Goal: Entertainment & Leisure: Consume media (video, audio)

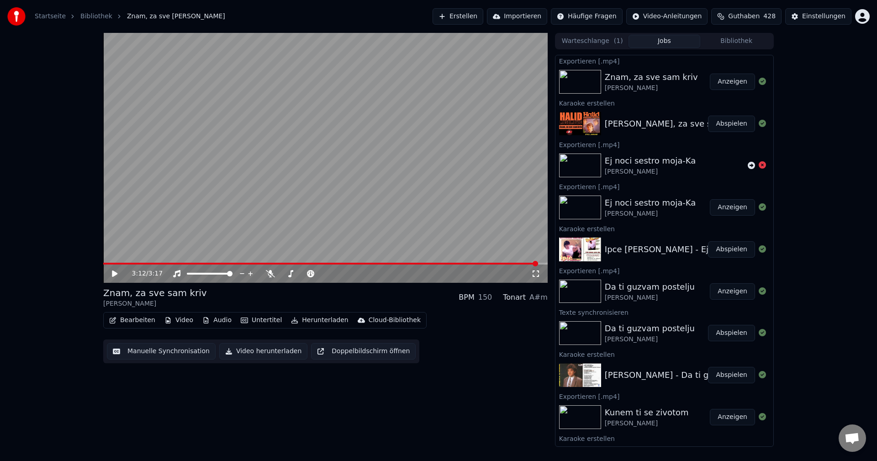
click at [391, 179] on video at bounding box center [325, 158] width 444 height 250
click at [739, 41] on button "Bibliothek" at bounding box center [736, 41] width 72 height 13
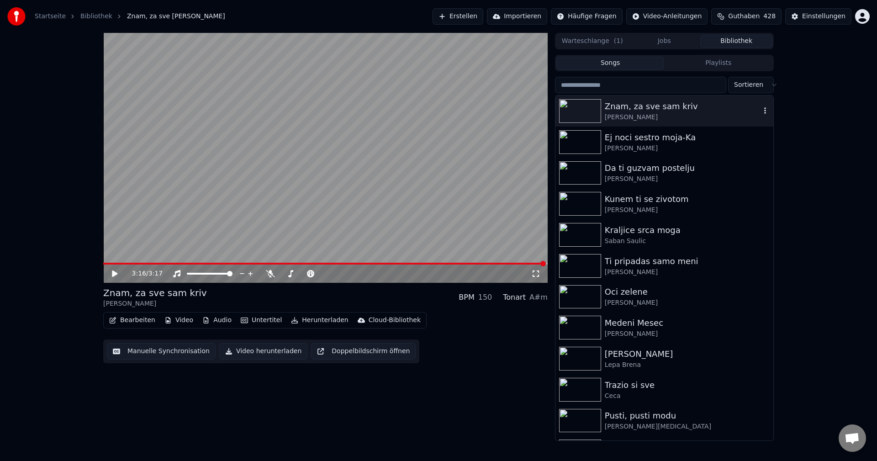
click at [582, 103] on img at bounding box center [580, 111] width 42 height 24
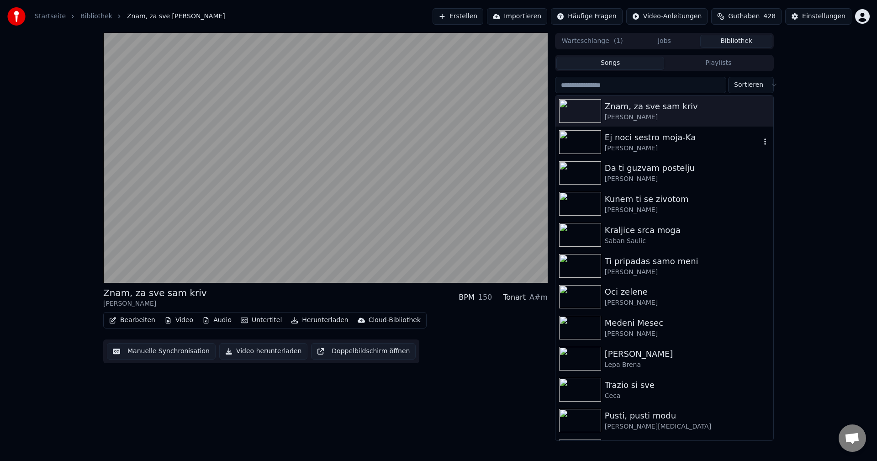
click at [575, 133] on img at bounding box center [580, 142] width 42 height 24
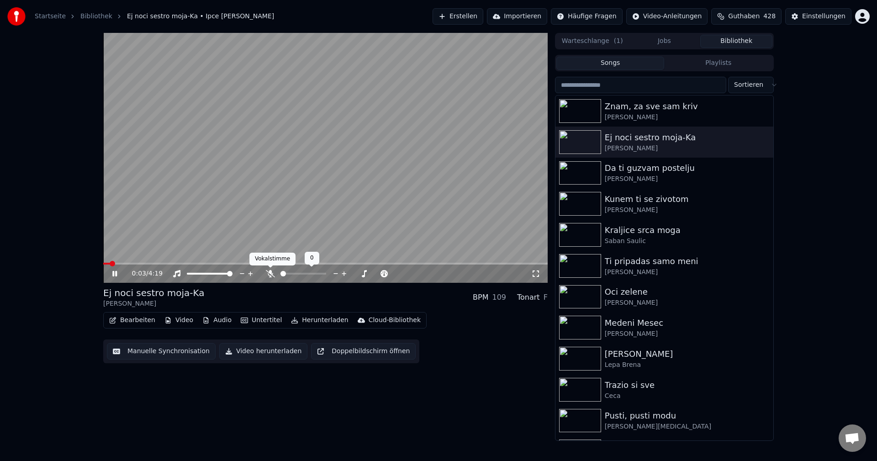
drag, startPoint x: 268, startPoint y: 273, endPoint x: 178, endPoint y: 274, distance: 89.5
click at [267, 273] on icon at bounding box center [270, 273] width 9 height 7
click at [112, 264] on span at bounding box center [114, 263] width 5 height 5
click at [578, 169] on img at bounding box center [580, 173] width 42 height 24
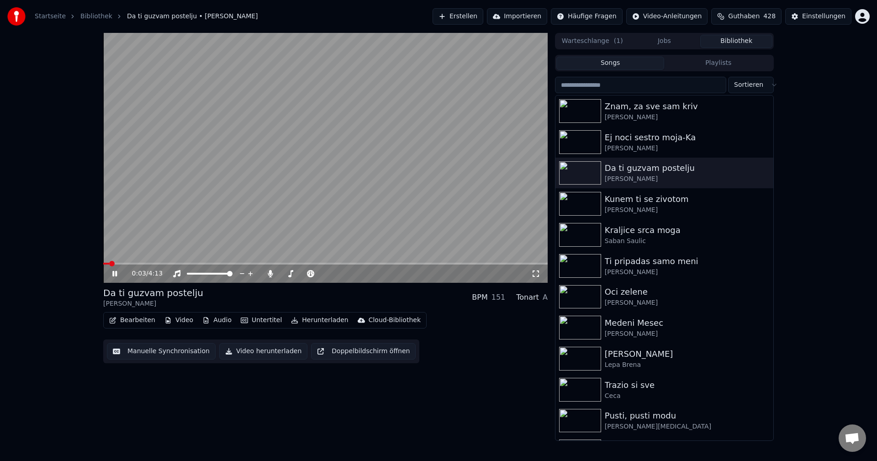
click at [123, 264] on span at bounding box center [325, 264] width 444 height 2
drag, startPoint x: 269, startPoint y: 274, endPoint x: 204, endPoint y: 273, distance: 65.3
click at [267, 273] on icon at bounding box center [270, 273] width 9 height 7
click at [117, 263] on span at bounding box center [110, 264] width 14 height 2
click at [240, 264] on span at bounding box center [325, 264] width 444 height 2
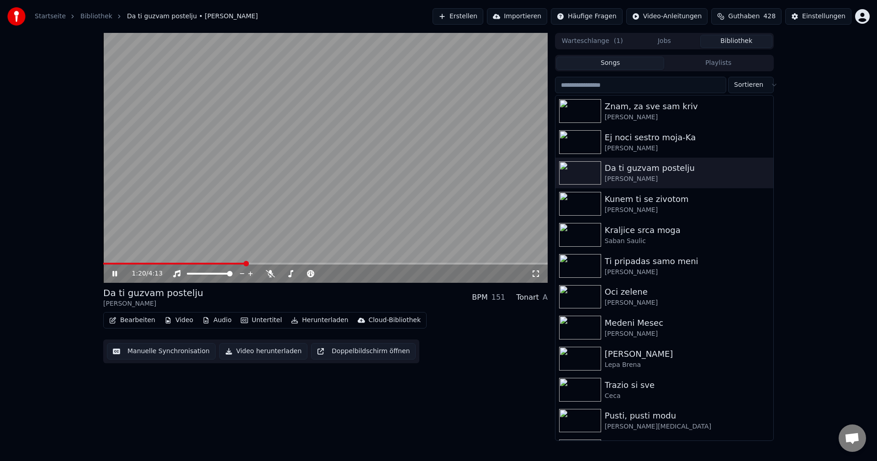
click at [261, 263] on span at bounding box center [325, 264] width 444 height 2
click at [280, 264] on span at bounding box center [325, 264] width 444 height 2
click at [296, 264] on span at bounding box center [325, 264] width 444 height 2
click at [311, 264] on span at bounding box center [325, 264] width 444 height 2
click at [330, 264] on span at bounding box center [325, 264] width 444 height 2
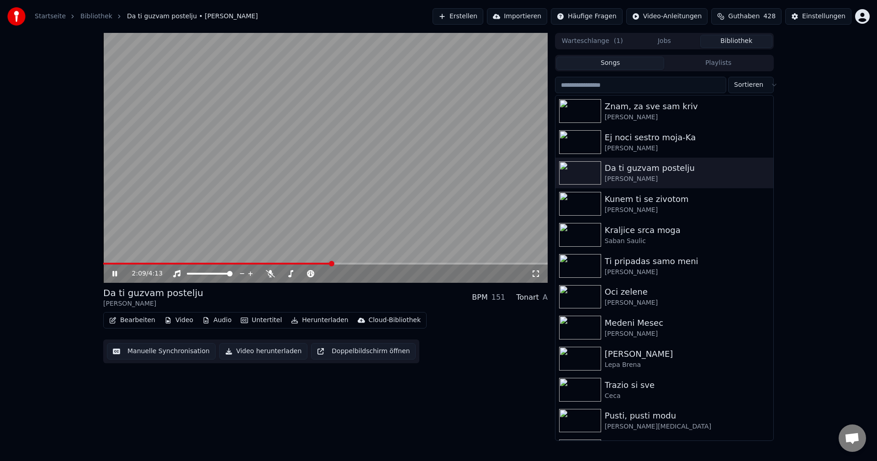
click at [344, 264] on span at bounding box center [325, 264] width 444 height 2
click at [357, 264] on span at bounding box center [325, 264] width 444 height 2
click at [372, 264] on span at bounding box center [325, 264] width 444 height 2
click at [389, 264] on span at bounding box center [325, 264] width 444 height 2
click at [411, 263] on span at bounding box center [325, 264] width 444 height 2
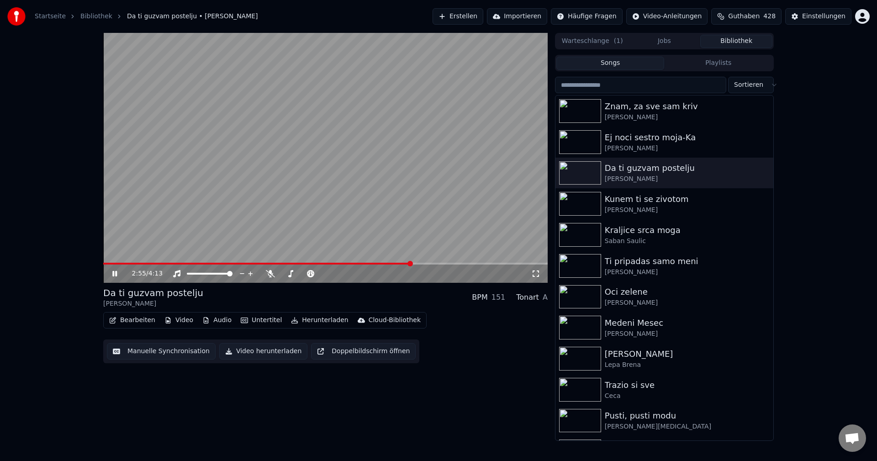
click at [436, 263] on span at bounding box center [325, 264] width 444 height 2
click at [464, 263] on span at bounding box center [325, 264] width 444 height 2
drag, startPoint x: 270, startPoint y: 274, endPoint x: 289, endPoint y: 274, distance: 19.2
click at [270, 274] on icon at bounding box center [270, 273] width 9 height 7
click at [480, 264] on div "3:28 / 4:13" at bounding box center [325, 273] width 444 height 20
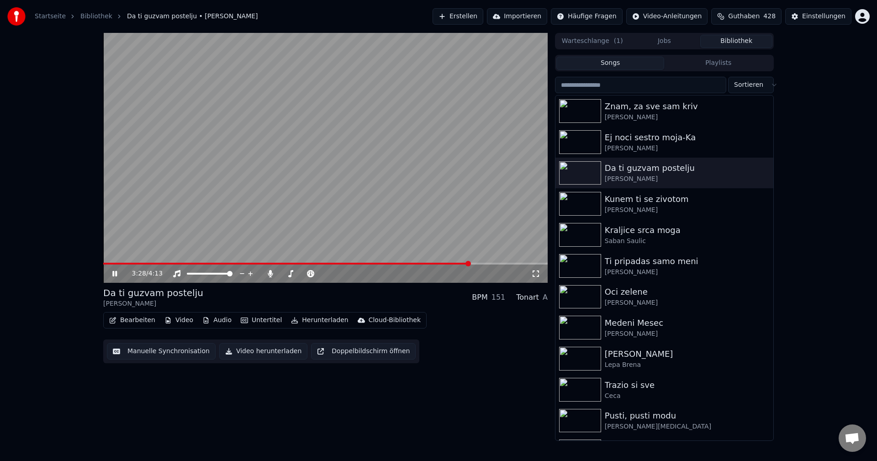
click at [481, 264] on span at bounding box center [325, 264] width 444 height 2
click at [496, 263] on span at bounding box center [325, 264] width 444 height 2
click at [482, 264] on span at bounding box center [293, 264] width 380 height 2
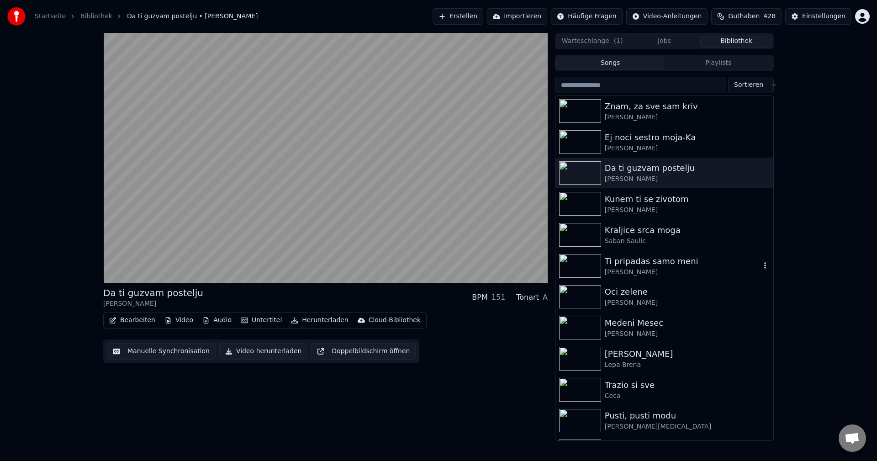
click at [574, 266] on img at bounding box center [580, 266] width 42 height 24
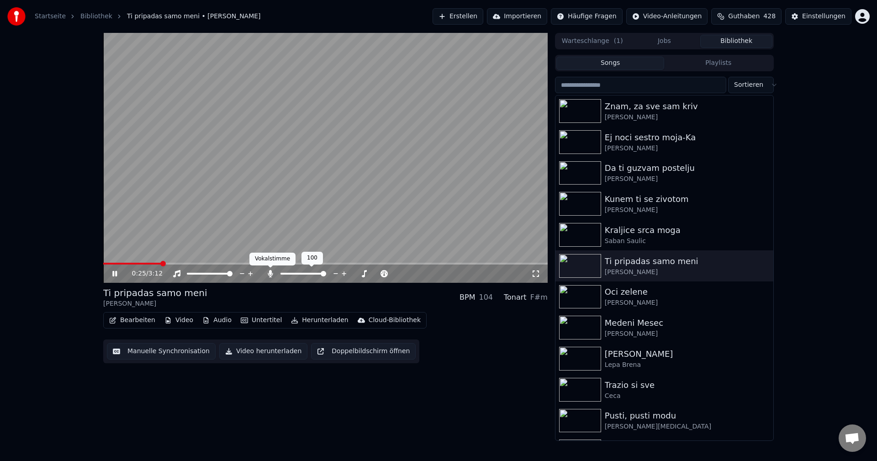
click at [268, 274] on icon at bounding box center [270, 273] width 5 height 7
click at [115, 264] on span at bounding box center [108, 264] width 11 height 2
click at [132, 264] on span at bounding box center [325, 264] width 444 height 2
click at [139, 263] on span at bounding box center [180, 264] width 154 height 2
click at [132, 264] on span at bounding box center [118, 264] width 30 height 2
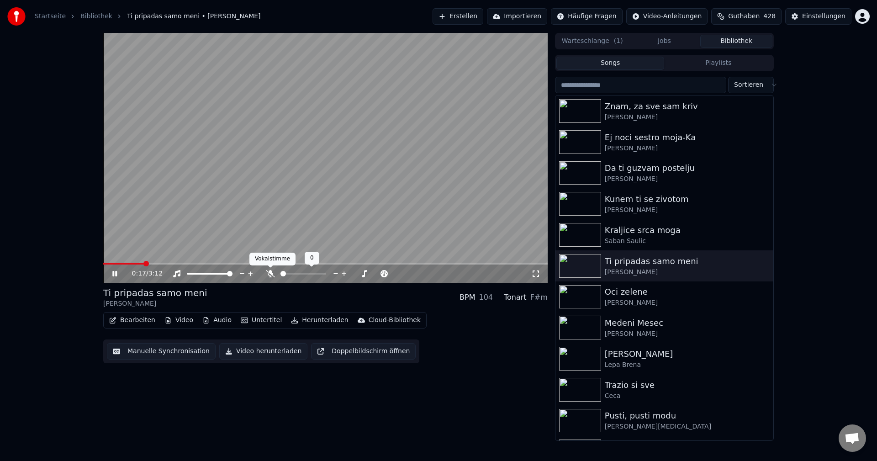
click at [269, 273] on icon at bounding box center [270, 273] width 9 height 7
click at [133, 264] on span at bounding box center [167, 264] width 128 height 2
click at [270, 275] on icon at bounding box center [270, 273] width 9 height 7
click at [272, 264] on span at bounding box center [325, 264] width 444 height 2
click at [568, 290] on img at bounding box center [580, 297] width 42 height 24
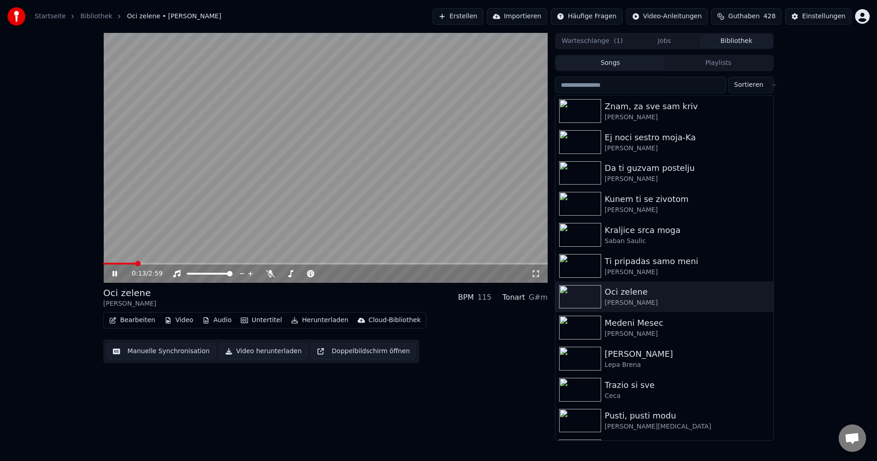
click at [136, 264] on span at bounding box center [119, 264] width 32 height 2
click at [124, 264] on span at bounding box center [171, 264] width 137 height 2
click at [128, 264] on span at bounding box center [115, 264] width 25 height 2
click at [140, 264] on span at bounding box center [132, 264] width 59 height 2
click at [137, 264] on span at bounding box center [169, 264] width 133 height 2
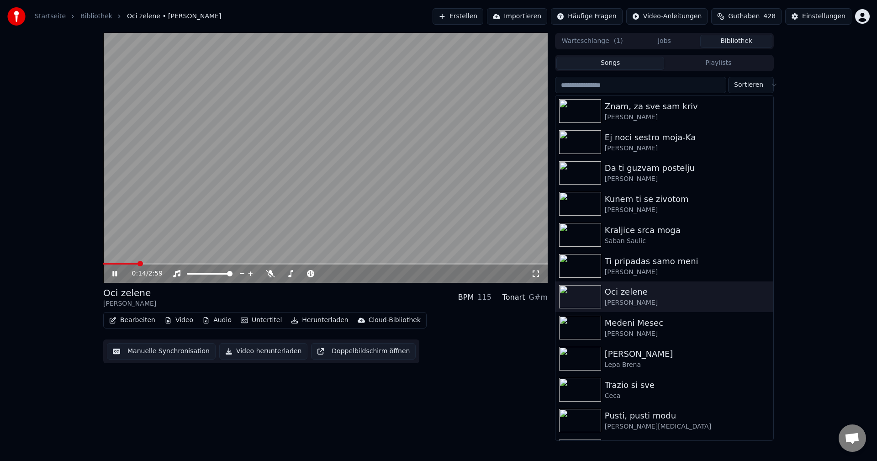
click at [137, 263] on span at bounding box center [120, 264] width 35 height 2
click at [136, 263] on span at bounding box center [133, 264] width 61 height 2
click at [133, 264] on span at bounding box center [118, 264] width 30 height 2
click at [583, 322] on img at bounding box center [580, 328] width 42 height 24
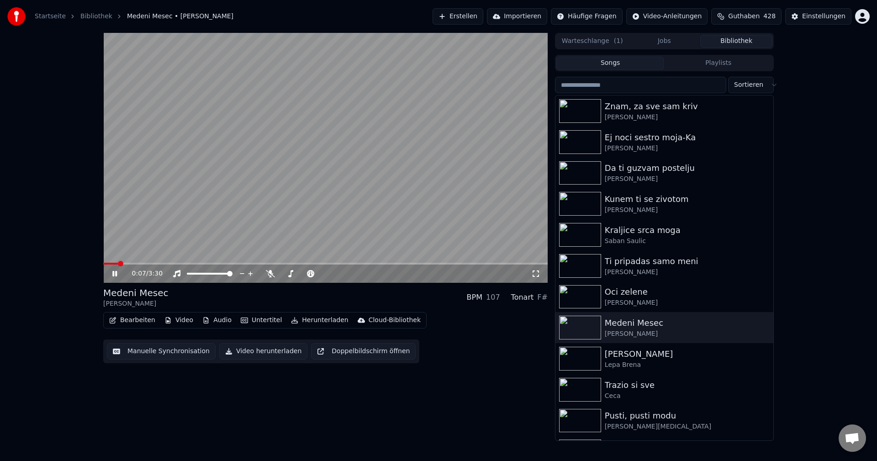
click at [117, 263] on span at bounding box center [110, 264] width 15 height 2
click at [124, 263] on span at bounding box center [113, 264] width 21 height 2
click at [127, 264] on span at bounding box center [137, 264] width 69 height 2
click at [135, 264] on span at bounding box center [119, 264] width 32 height 2
click at [121, 264] on span at bounding box center [290, 264] width 374 height 2
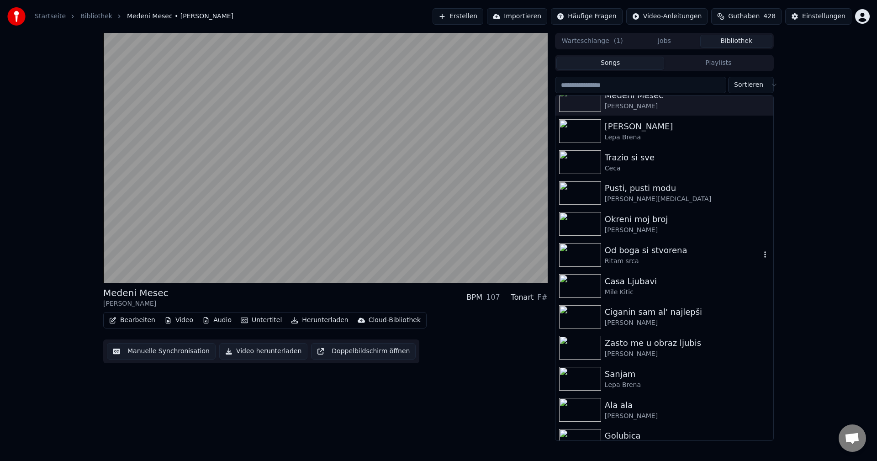
scroll to position [228, 0]
click at [587, 218] on img at bounding box center [580, 223] width 42 height 24
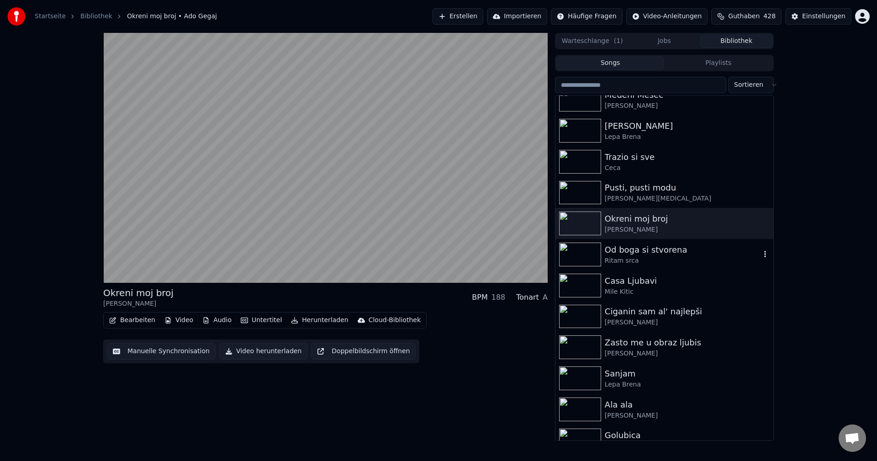
drag, startPoint x: 581, startPoint y: 255, endPoint x: 672, endPoint y: 254, distance: 90.9
click at [581, 255] on img at bounding box center [580, 255] width 42 height 24
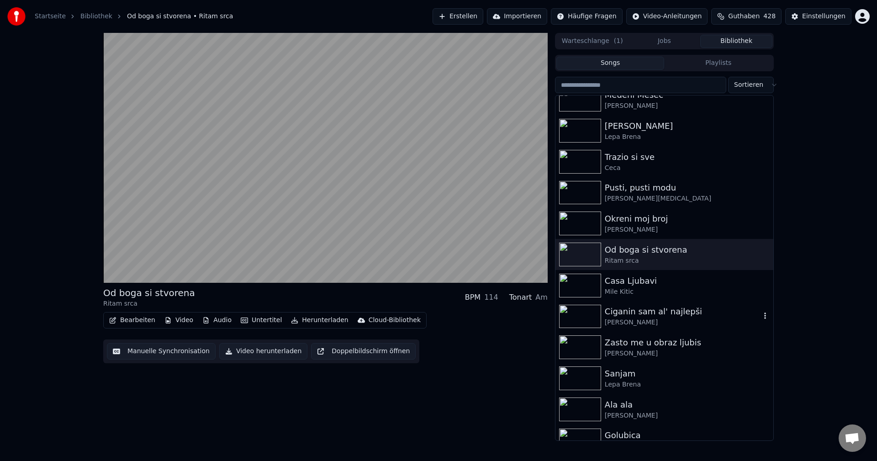
scroll to position [320, 0]
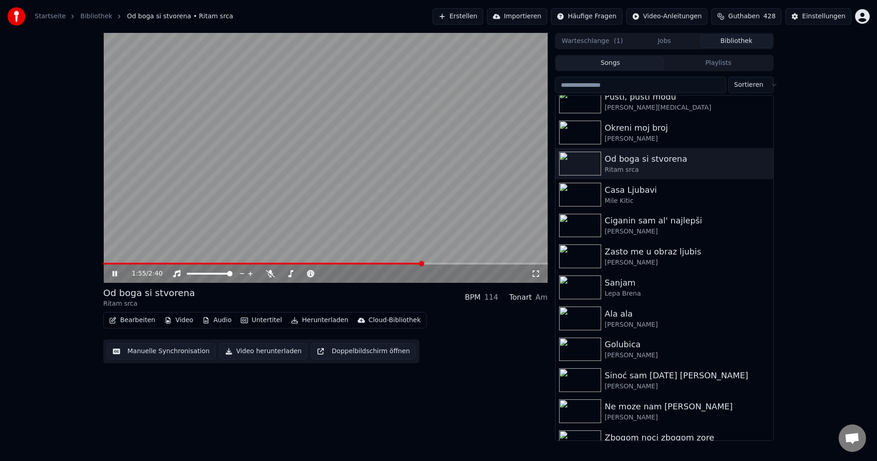
click at [423, 263] on span at bounding box center [325, 264] width 444 height 2
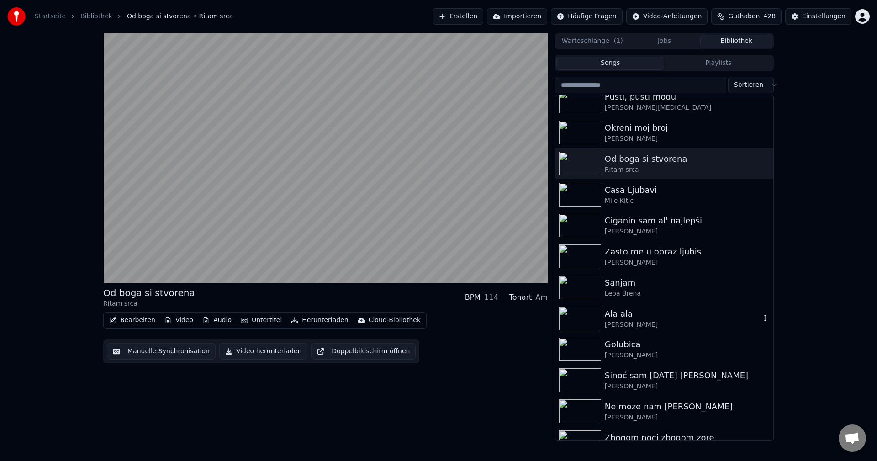
click at [584, 317] on img at bounding box center [580, 318] width 42 height 24
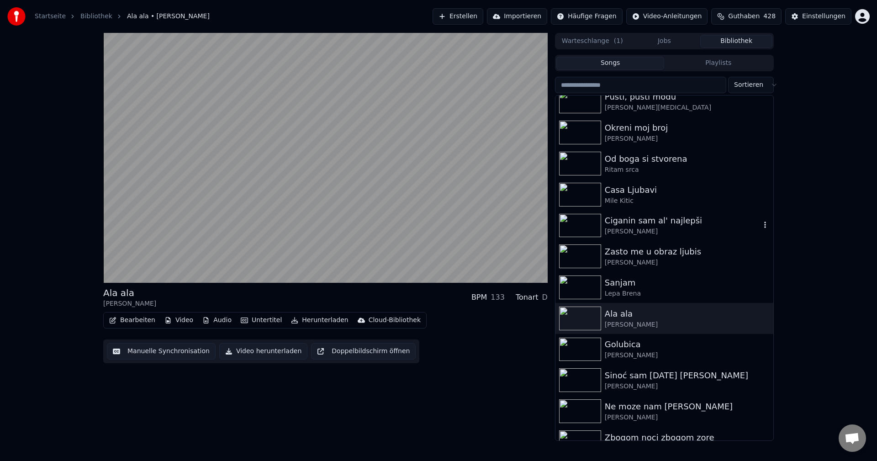
click at [582, 226] on img at bounding box center [580, 226] width 42 height 24
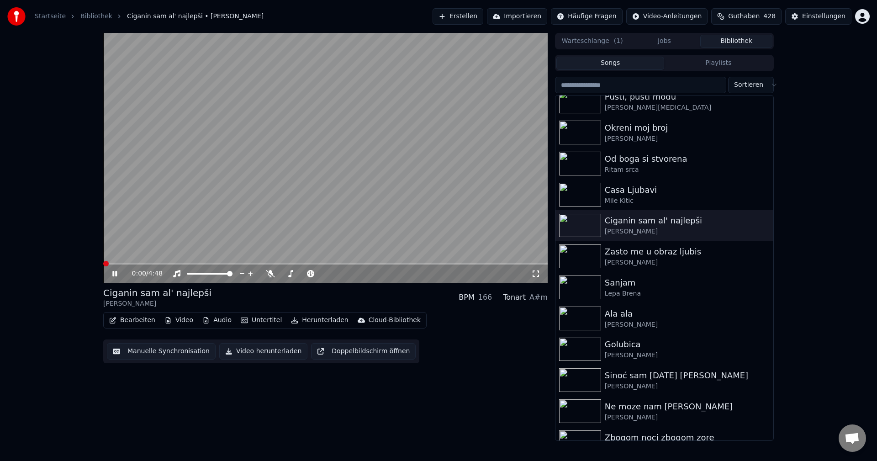
click at [103, 264] on span at bounding box center [105, 263] width 5 height 5
click at [116, 264] on span at bounding box center [109, 264] width 12 height 2
click at [103, 266] on span at bounding box center [105, 263] width 5 height 5
click at [585, 320] on img at bounding box center [580, 318] width 42 height 24
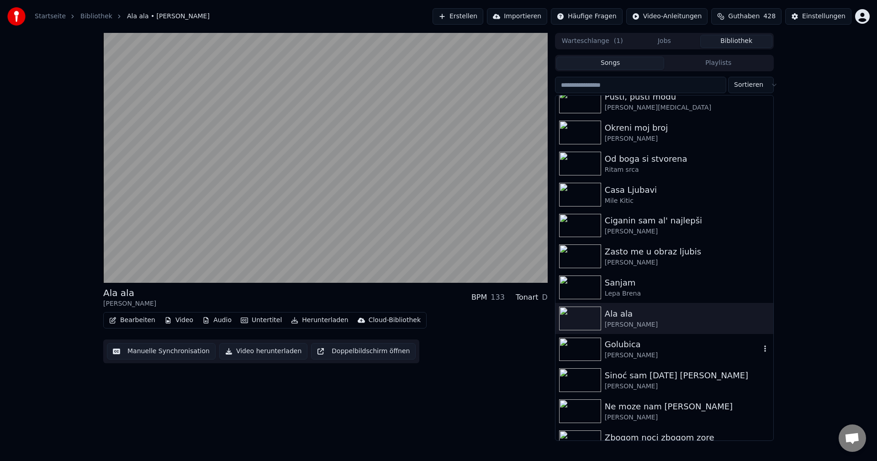
click at [587, 348] on img at bounding box center [580, 350] width 42 height 24
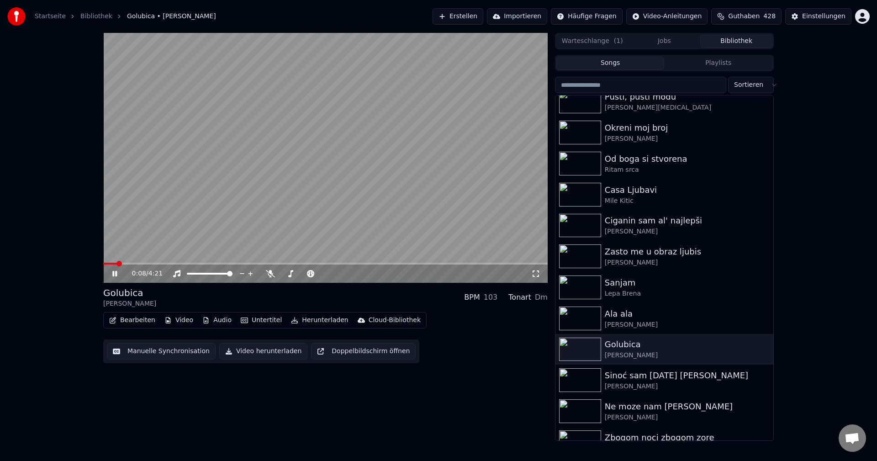
click at [117, 264] on span at bounding box center [110, 264] width 14 height 2
click at [105, 263] on span at bounding box center [104, 264] width 2 height 2
click at [122, 265] on div "1:28 / 4:21" at bounding box center [325, 273] width 444 height 18
click at [115, 262] on video at bounding box center [325, 158] width 444 height 250
click at [121, 263] on span at bounding box center [179, 264] width 152 height 2
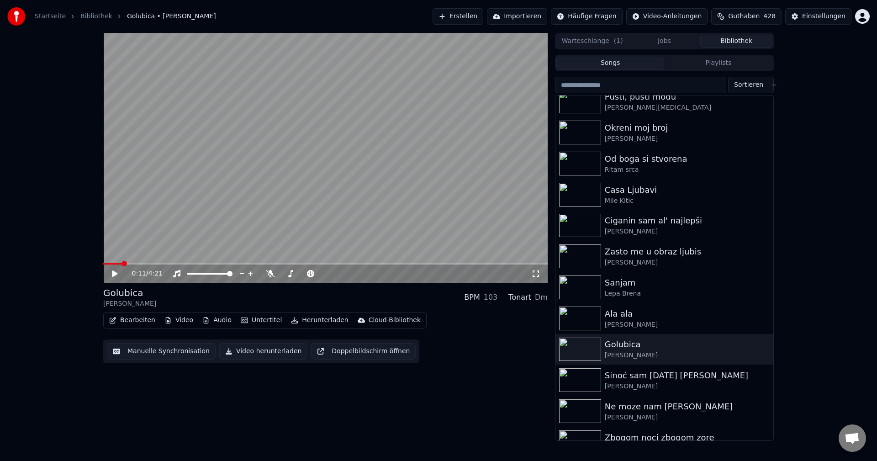
drag, startPoint x: 166, startPoint y: 237, endPoint x: 185, endPoint y: 237, distance: 18.3
click at [167, 237] on video at bounding box center [325, 158] width 444 height 250
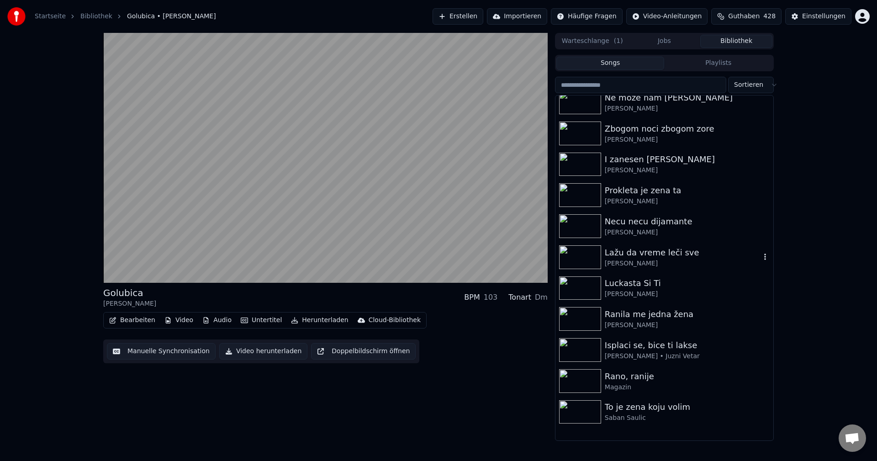
scroll to position [639, 0]
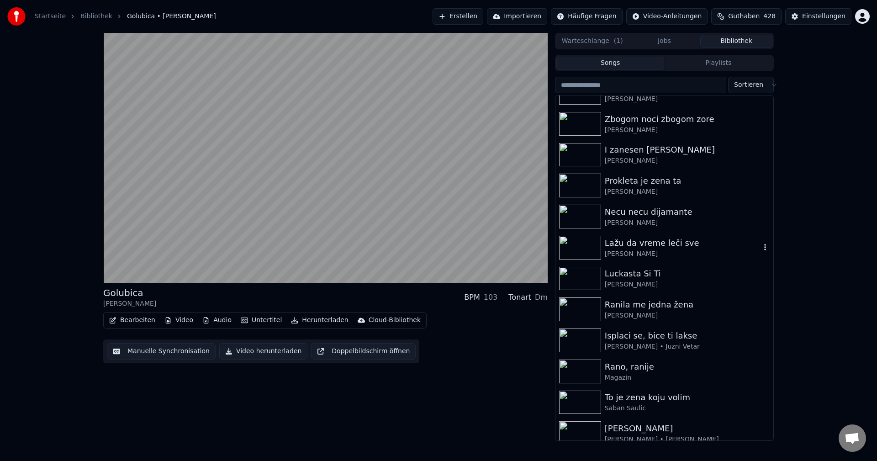
click at [581, 243] on img at bounding box center [580, 248] width 42 height 24
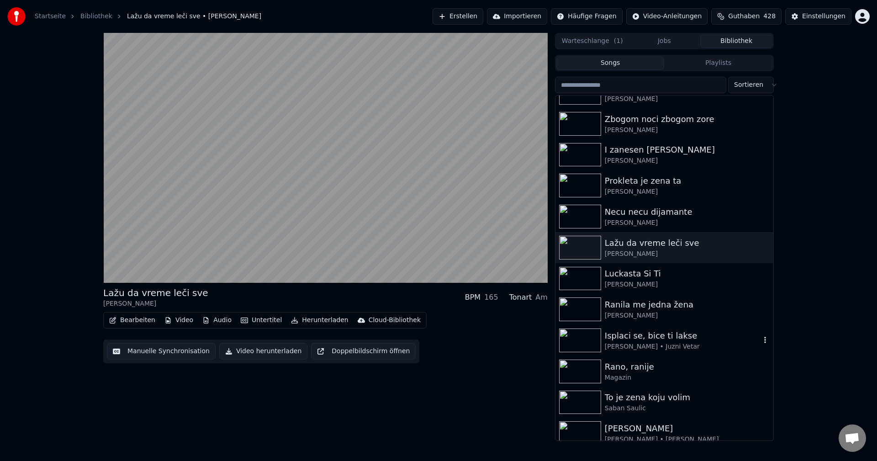
drag, startPoint x: 575, startPoint y: 343, endPoint x: 723, endPoint y: 336, distance: 148.1
click at [575, 342] on img at bounding box center [580, 340] width 42 height 24
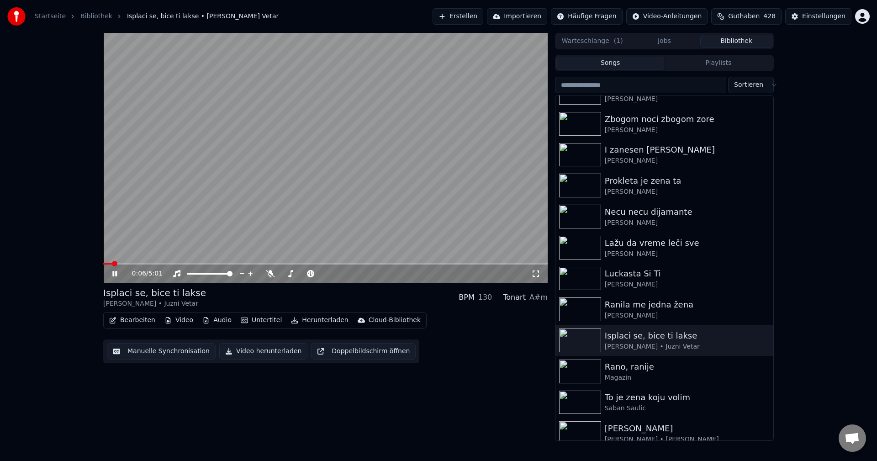
click at [112, 264] on span at bounding box center [107, 264] width 9 height 2
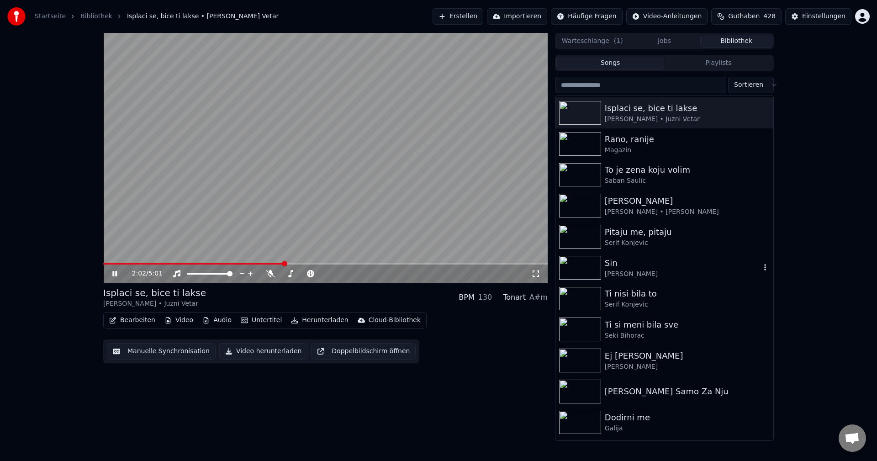
scroll to position [868, 0]
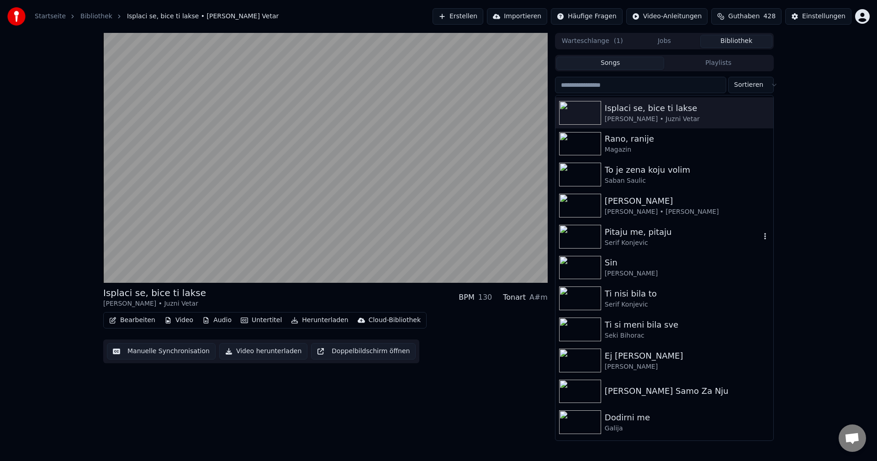
click at [587, 236] on img at bounding box center [580, 237] width 42 height 24
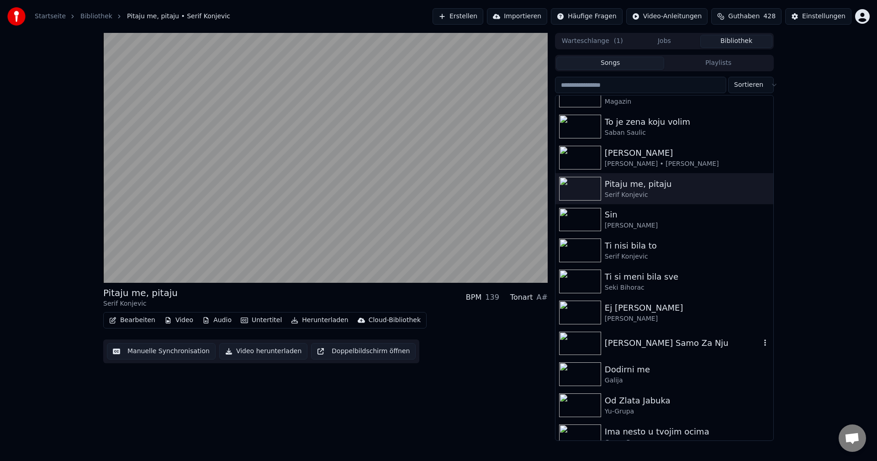
scroll to position [959, 0]
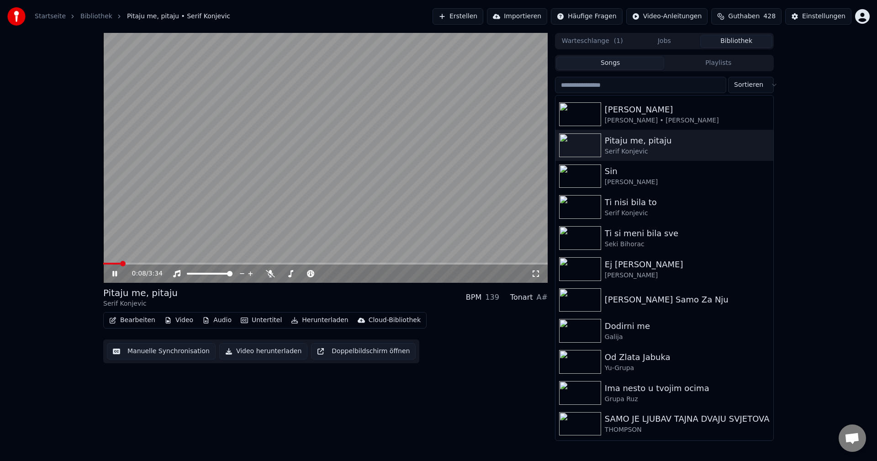
click at [143, 263] on span at bounding box center [325, 264] width 444 height 2
click at [164, 263] on span at bounding box center [325, 264] width 444 height 2
click at [271, 273] on icon at bounding box center [270, 273] width 9 height 7
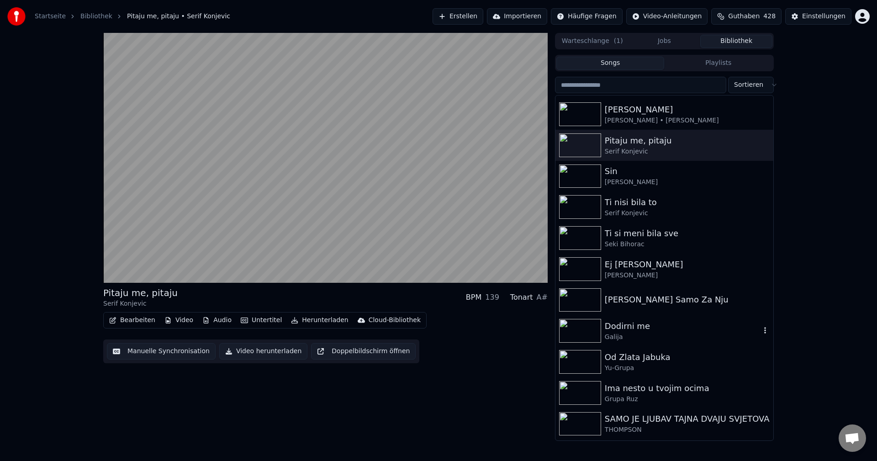
click at [589, 326] on img at bounding box center [580, 331] width 42 height 24
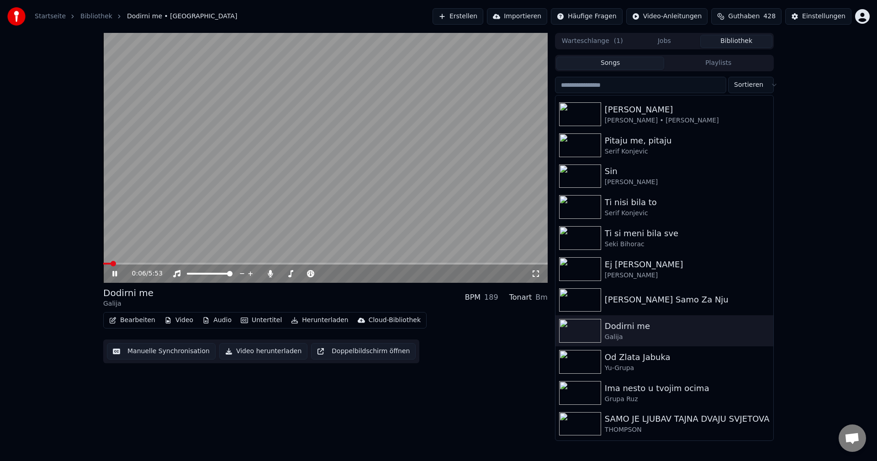
click at [110, 264] on span at bounding box center [107, 264] width 8 height 2
click at [269, 274] on icon at bounding box center [270, 273] width 5 height 7
click at [130, 261] on video at bounding box center [325, 158] width 444 height 250
click at [135, 263] on span at bounding box center [325, 264] width 444 height 2
click at [195, 229] on video at bounding box center [325, 158] width 444 height 250
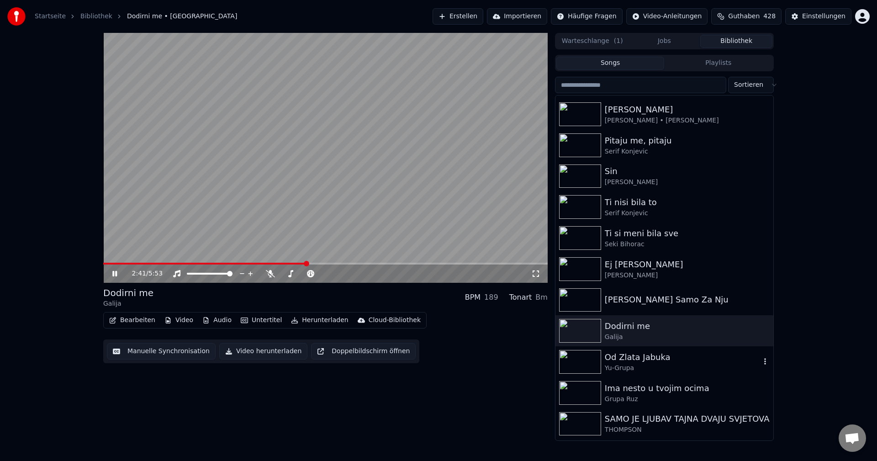
scroll to position [1096, 0]
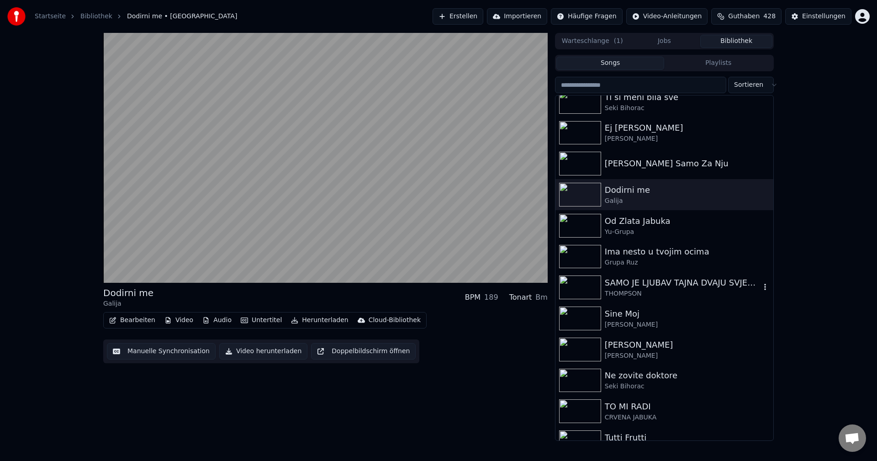
click at [581, 285] on img at bounding box center [580, 287] width 42 height 24
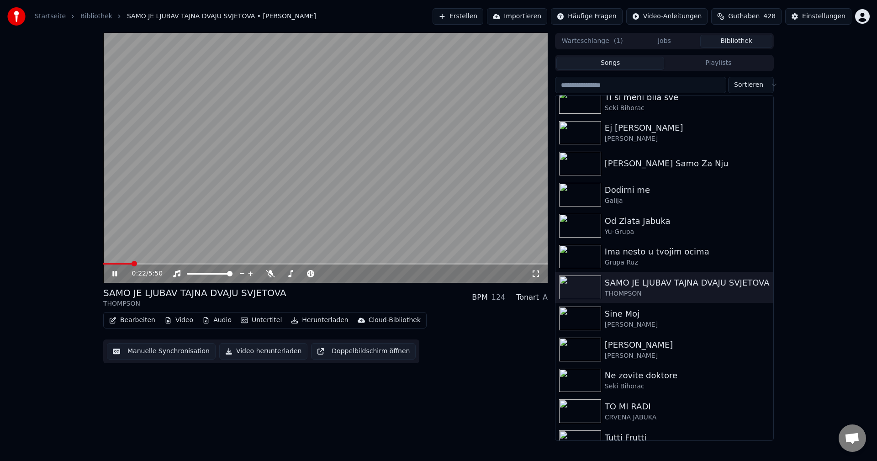
click at [118, 264] on span at bounding box center [117, 264] width 29 height 2
click at [118, 264] on span at bounding box center [120, 263] width 5 height 5
click at [105, 263] on span at bounding box center [103, 264] width 1 height 2
click at [109, 264] on span at bounding box center [201, 264] width 197 height 2
click at [110, 264] on span at bounding box center [121, 264] width 36 height 2
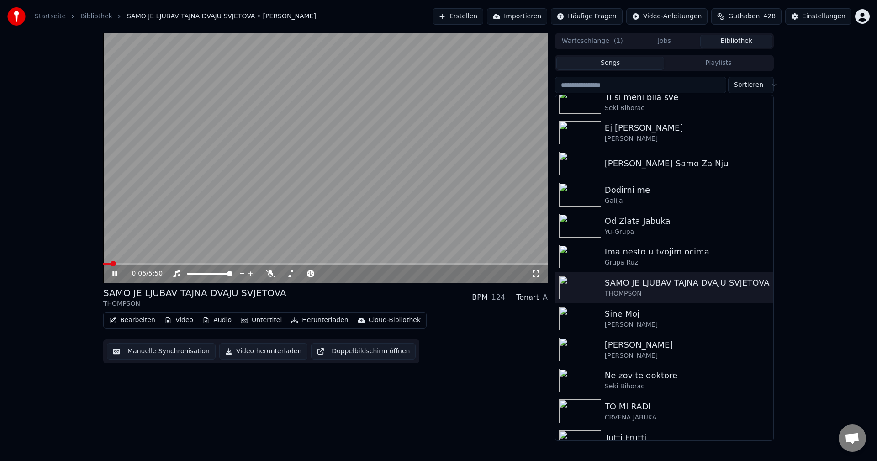
click at [111, 264] on span at bounding box center [107, 264] width 8 height 2
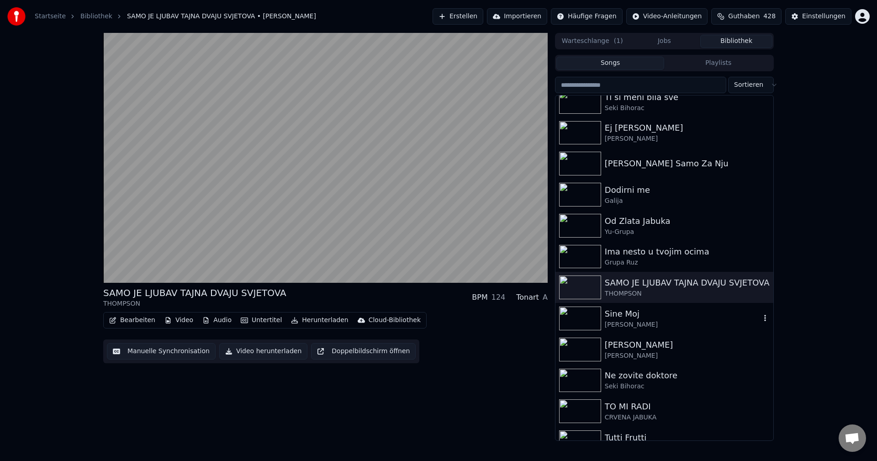
drag, startPoint x: 581, startPoint y: 315, endPoint x: 695, endPoint y: 317, distance: 113.3
click at [582, 315] on img at bounding box center [580, 318] width 42 height 24
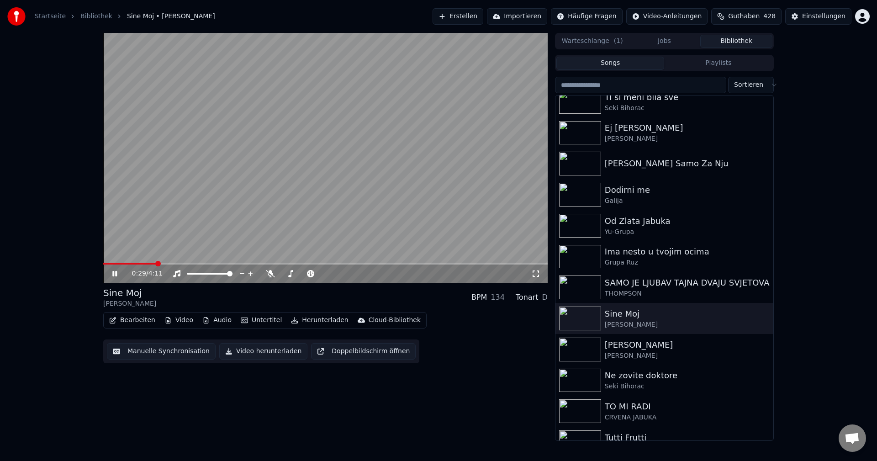
click at [116, 264] on span at bounding box center [129, 264] width 53 height 2
click at [111, 263] on span at bounding box center [106, 264] width 7 height 2
click at [110, 264] on span at bounding box center [143, 264] width 80 height 2
click at [132, 264] on span at bounding box center [128, 264] width 51 height 2
click at [507, 263] on span at bounding box center [316, 264] width 426 height 2
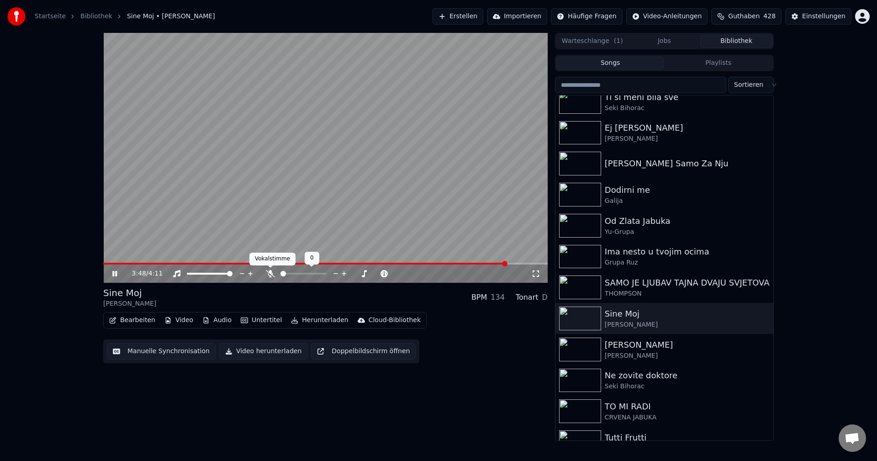
click at [267, 274] on icon at bounding box center [270, 273] width 9 height 7
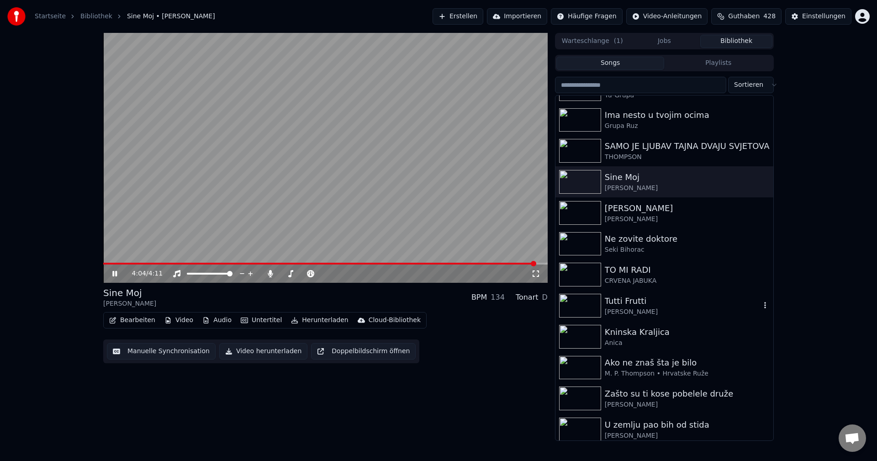
click at [580, 303] on img at bounding box center [580, 306] width 42 height 24
